Goal: Task Accomplishment & Management: Manage account settings

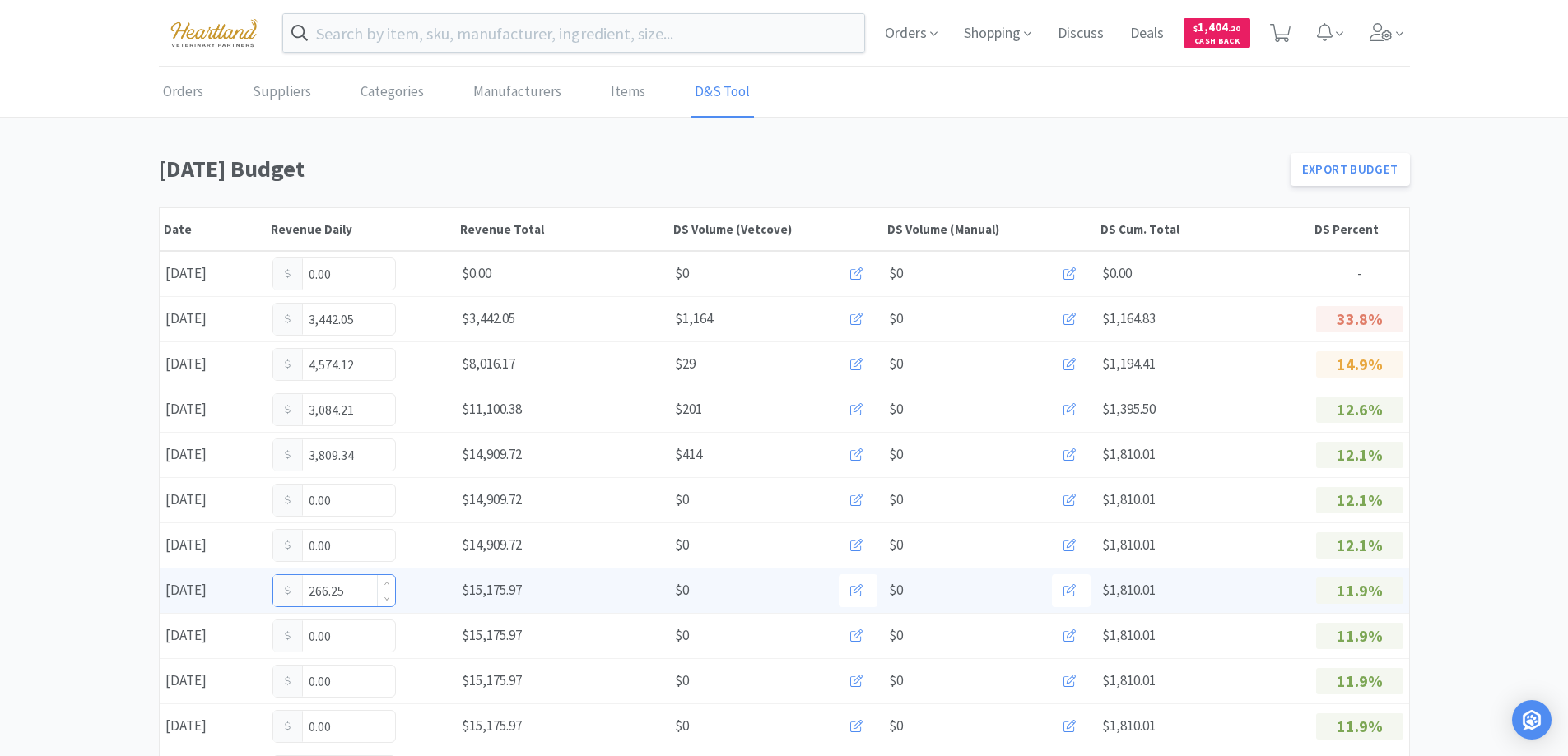
click at [354, 587] on input "266.25" at bounding box center [335, 591] width 122 height 31
type input "2"
type input "1,056.94"
click at [367, 585] on input "1,056.94" at bounding box center [335, 591] width 122 height 31
type input "1"
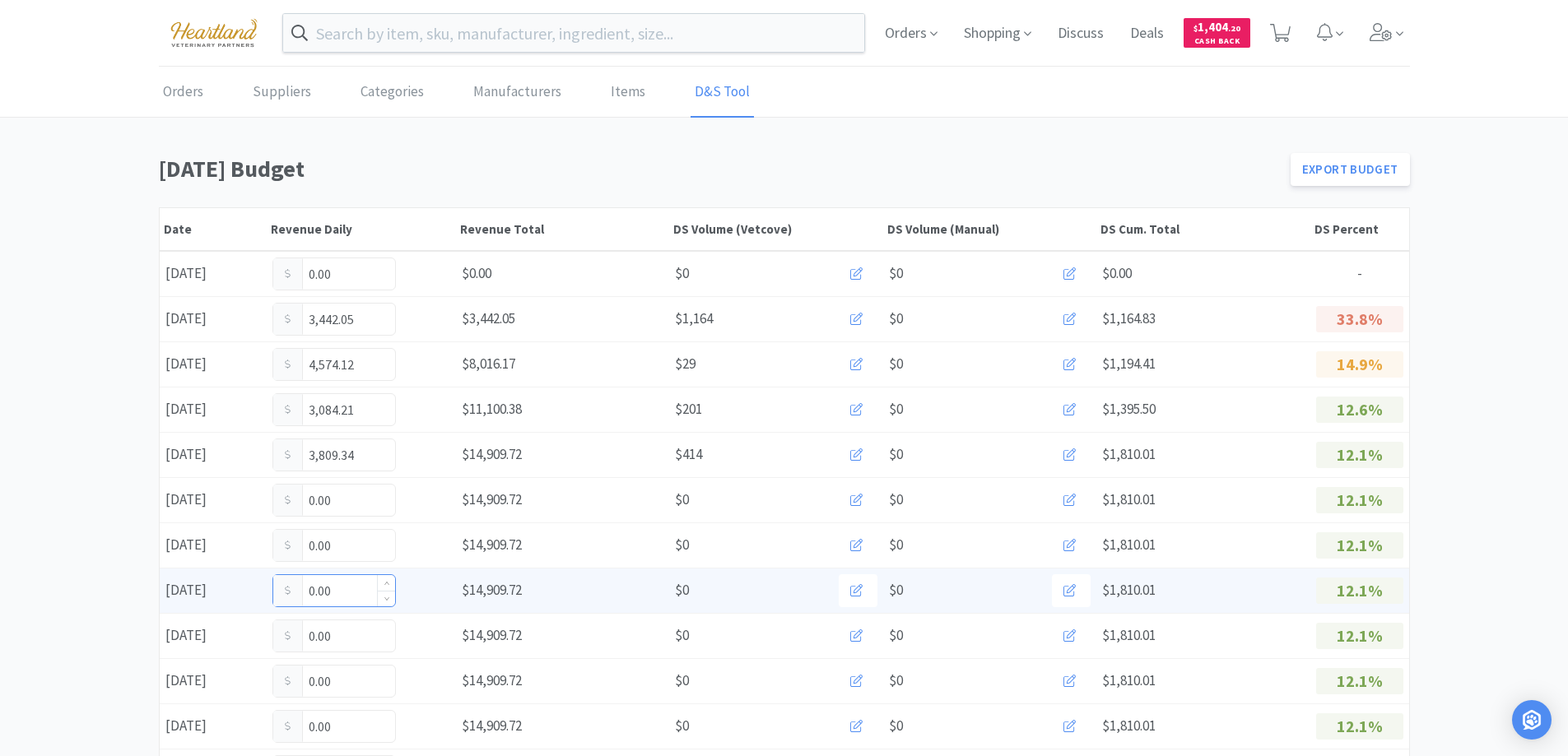
click at [356, 588] on input "0.00" at bounding box center [335, 591] width 122 height 31
type input "0"
type input "1,179.94"
